Goal: Information Seeking & Learning: Check status

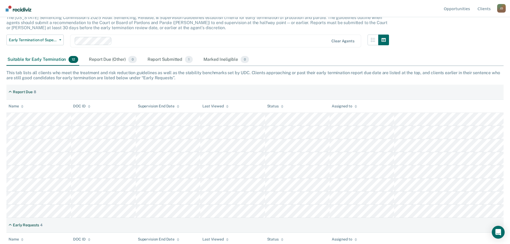
scroll to position [92, 0]
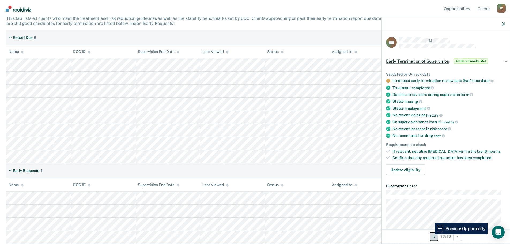
click at [431, 236] on button "Previous Opportunity" at bounding box center [434, 236] width 9 height 9
click at [431, 236] on button "Previous Opportunity" at bounding box center [435, 236] width 9 height 9
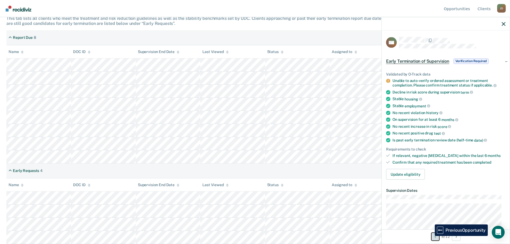
click at [431, 236] on button "Previous Opportunity" at bounding box center [435, 236] width 9 height 9
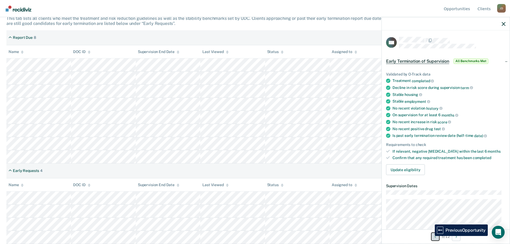
click at [431, 236] on button "Previous Opportunity" at bounding box center [435, 236] width 9 height 9
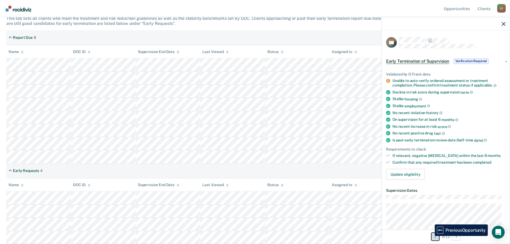
click at [431, 236] on button "Previous Opportunity" at bounding box center [435, 236] width 9 height 9
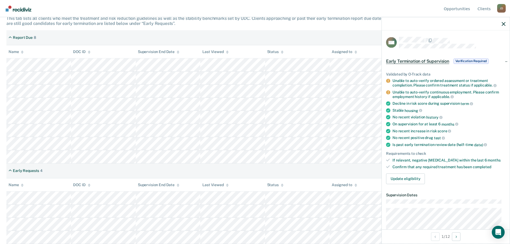
click at [503, 21] on div at bounding box center [446, 23] width 128 height 13
click at [504, 24] on icon "button" at bounding box center [504, 24] width 4 height 4
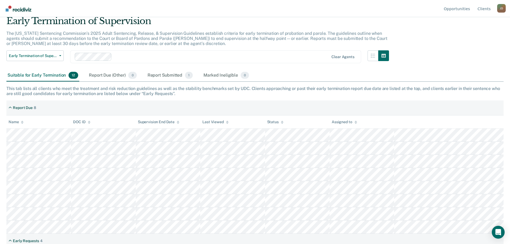
scroll to position [0, 0]
